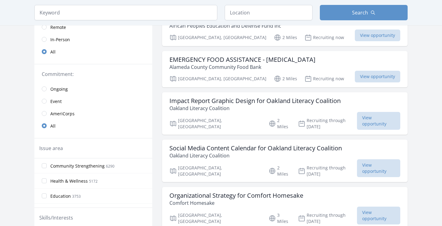
scroll to position [130, 0]
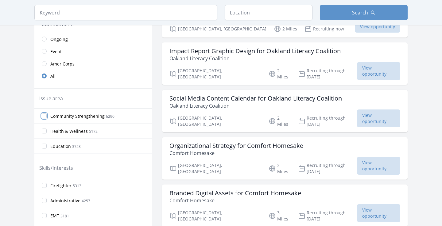
click at [45, 115] on input "Community Strengthening 6290" at bounding box center [44, 115] width 5 height 5
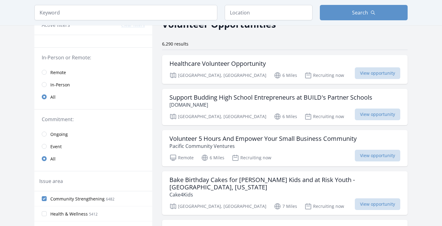
scroll to position [0, 0]
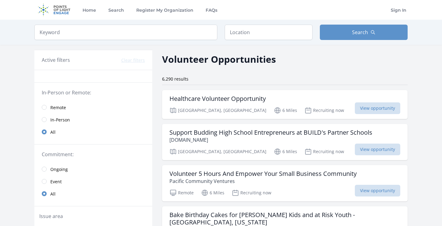
click at [233, 78] on div "6,290 results" at bounding box center [285, 79] width 246 height 6
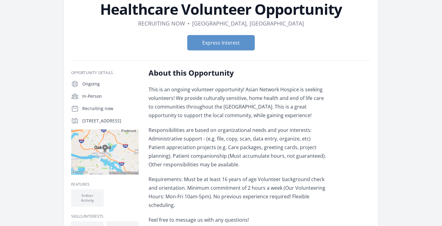
scroll to position [31, 0]
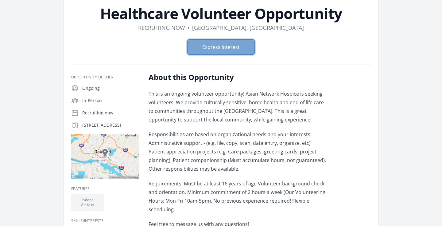
click at [249, 46] on button "Express Interest" at bounding box center [221, 46] width 68 height 15
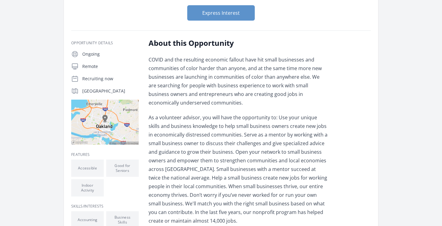
scroll to position [39, 0]
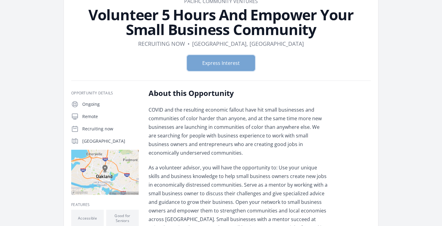
click at [232, 60] on button "Express Interest" at bounding box center [221, 62] width 68 height 15
click at [270, 59] on form "Express Interest" at bounding box center [221, 62] width 300 height 15
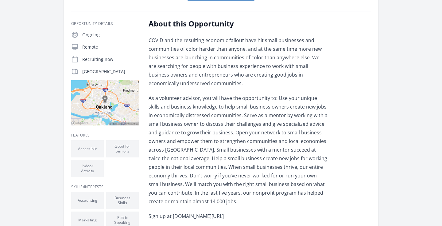
scroll to position [240, 0]
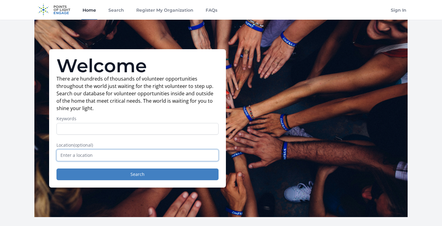
click at [168, 149] on input "text" at bounding box center [137, 155] width 162 height 12
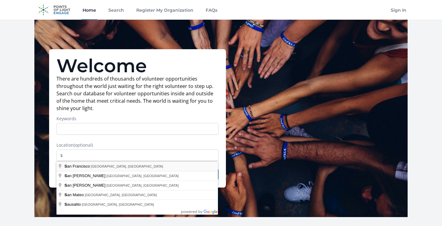
type input "San Francisco, CA, USA"
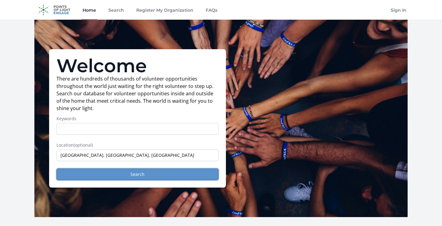
click at [163, 176] on button "Search" at bounding box center [137, 174] width 162 height 12
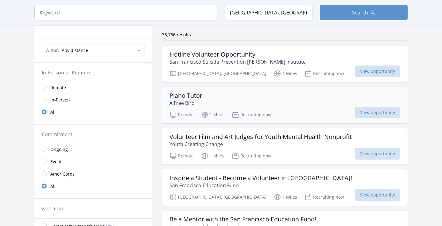
scroll to position [52, 0]
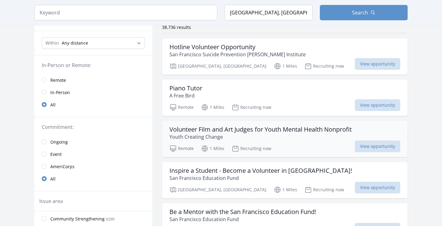
click at [239, 135] on p "Youth Creating Change" at bounding box center [260, 136] width 182 height 7
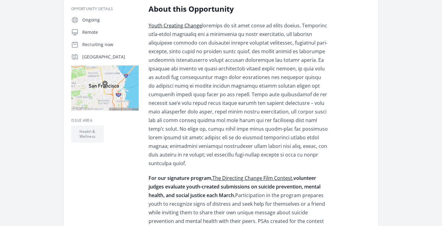
scroll to position [49, 0]
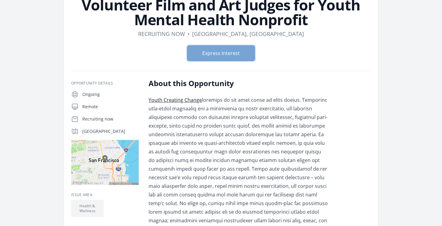
click at [246, 51] on button "Express Interest" at bounding box center [221, 52] width 68 height 15
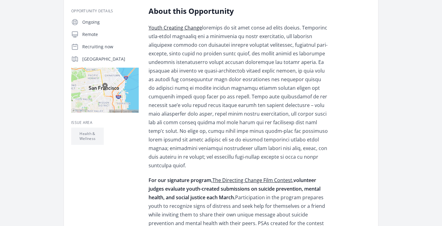
scroll to position [279, 0]
